Goal: Check status: Check status

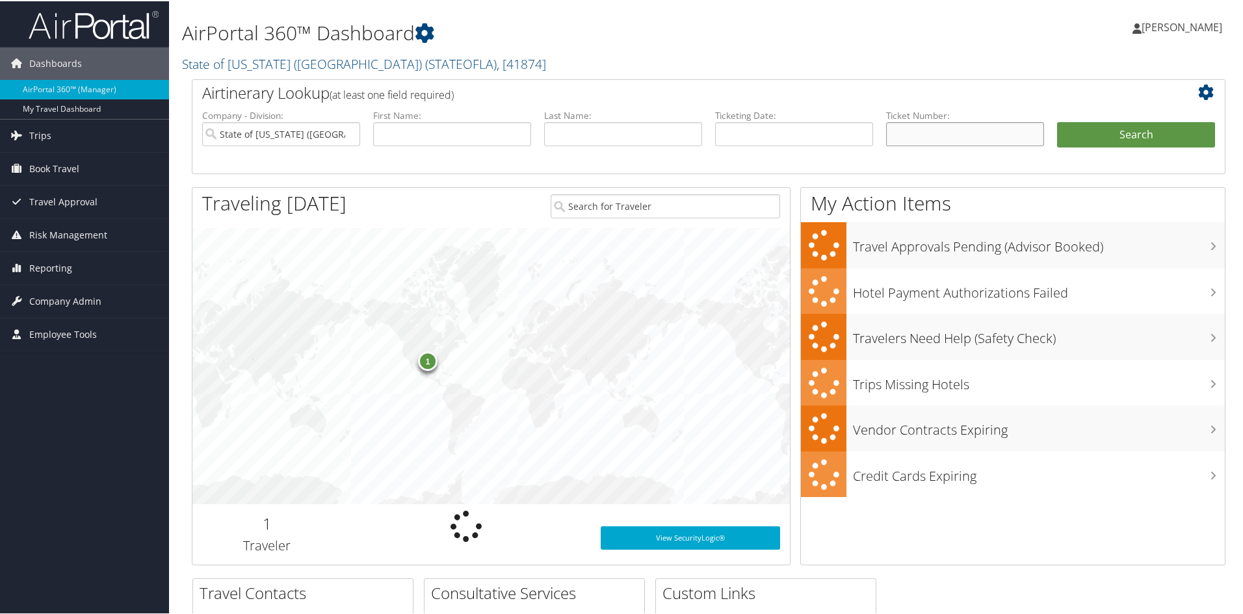
drag, startPoint x: 0, startPoint y: 0, endPoint x: 986, endPoint y: 127, distance: 994.0
click at [986, 127] on input "text" at bounding box center [965, 133] width 158 height 24
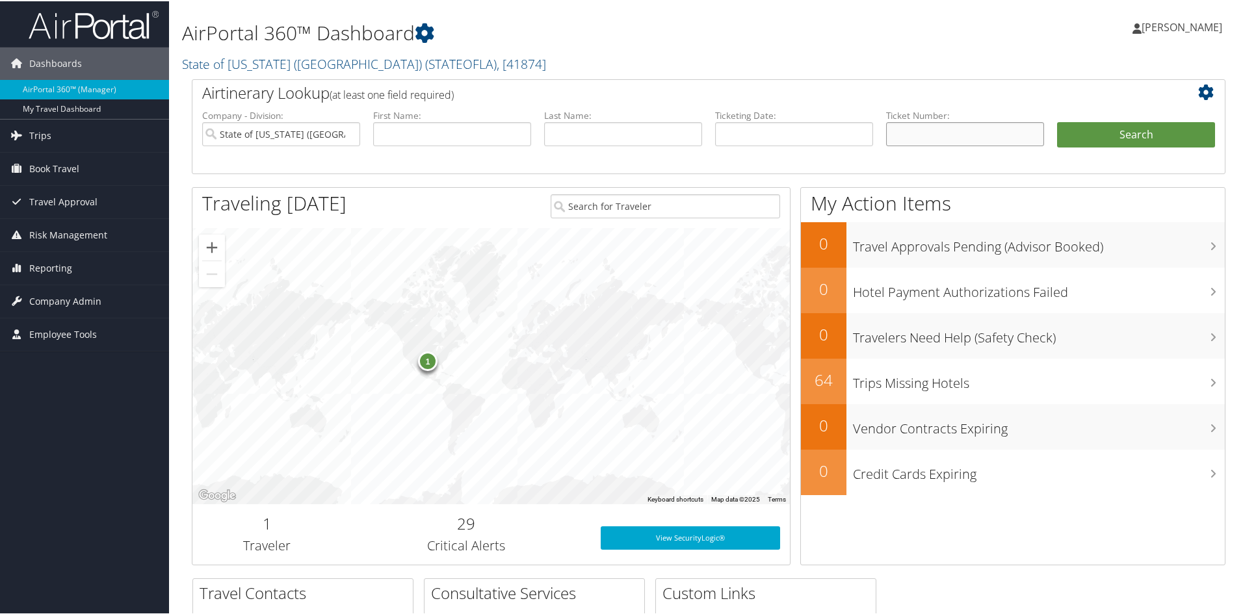
paste input "0067311410745"
type input "0067311410745"
click at [1109, 129] on button "Search" at bounding box center [1136, 134] width 158 height 26
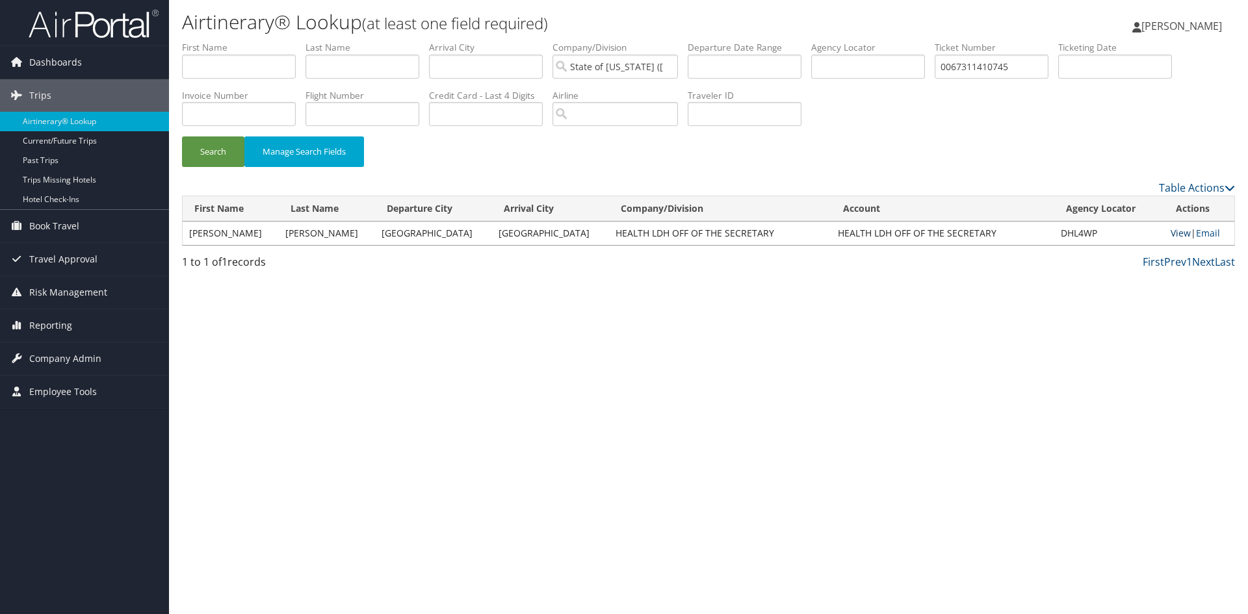
click at [1172, 232] on link "View" at bounding box center [1180, 233] width 20 height 12
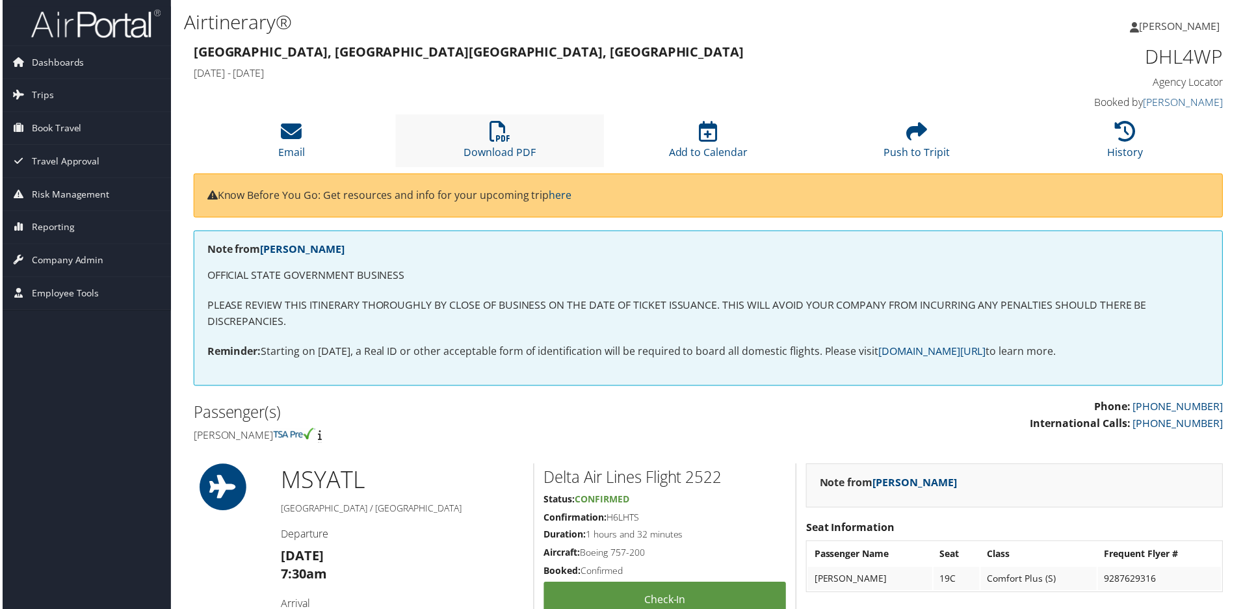
click at [559, 148] on li "Download PDF" at bounding box center [498, 141] width 209 height 53
